Goal: Task Accomplishment & Management: Complete application form

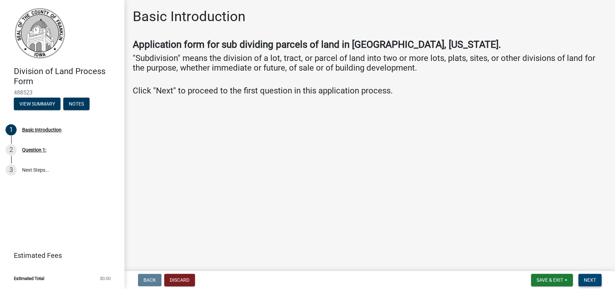
click at [591, 281] on span "Next" at bounding box center [590, 280] width 12 height 6
